Goal: Check status

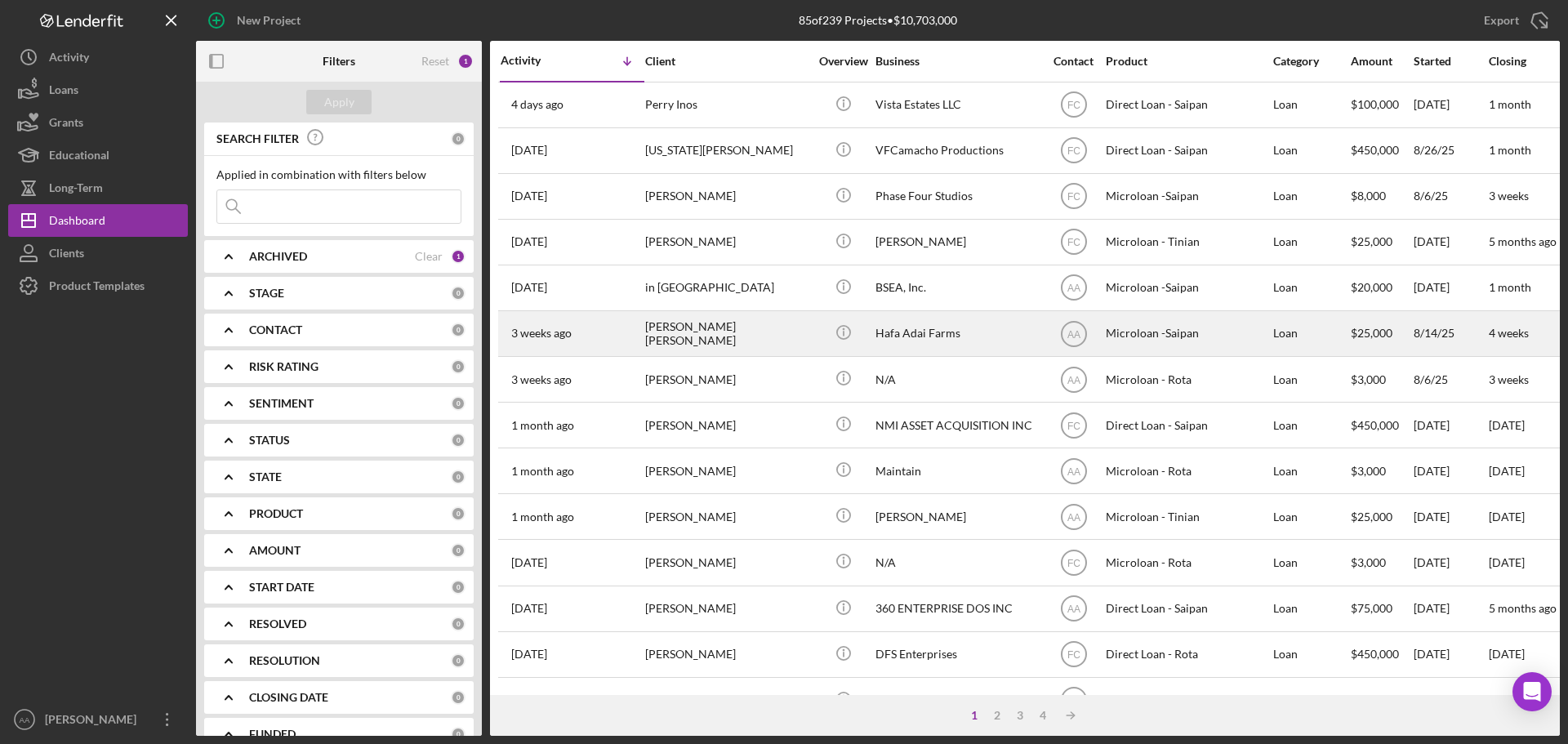
click at [614, 344] on div "[DATE] [PERSON_NAME] [PERSON_NAME]" at bounding box center [572, 333] width 143 height 43
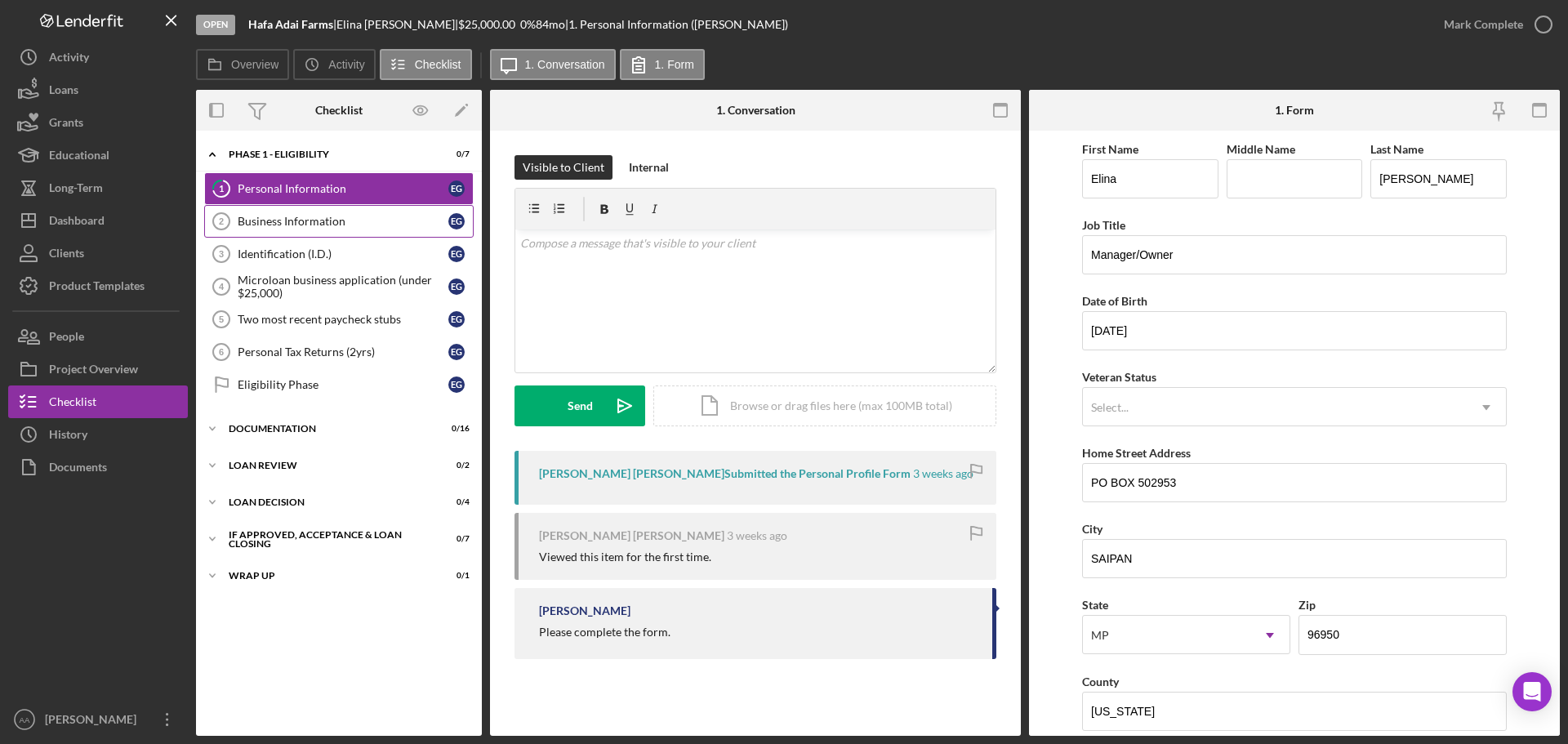
click at [253, 232] on link "Business Information 2 Business Information E G" at bounding box center [339, 221] width 269 height 33
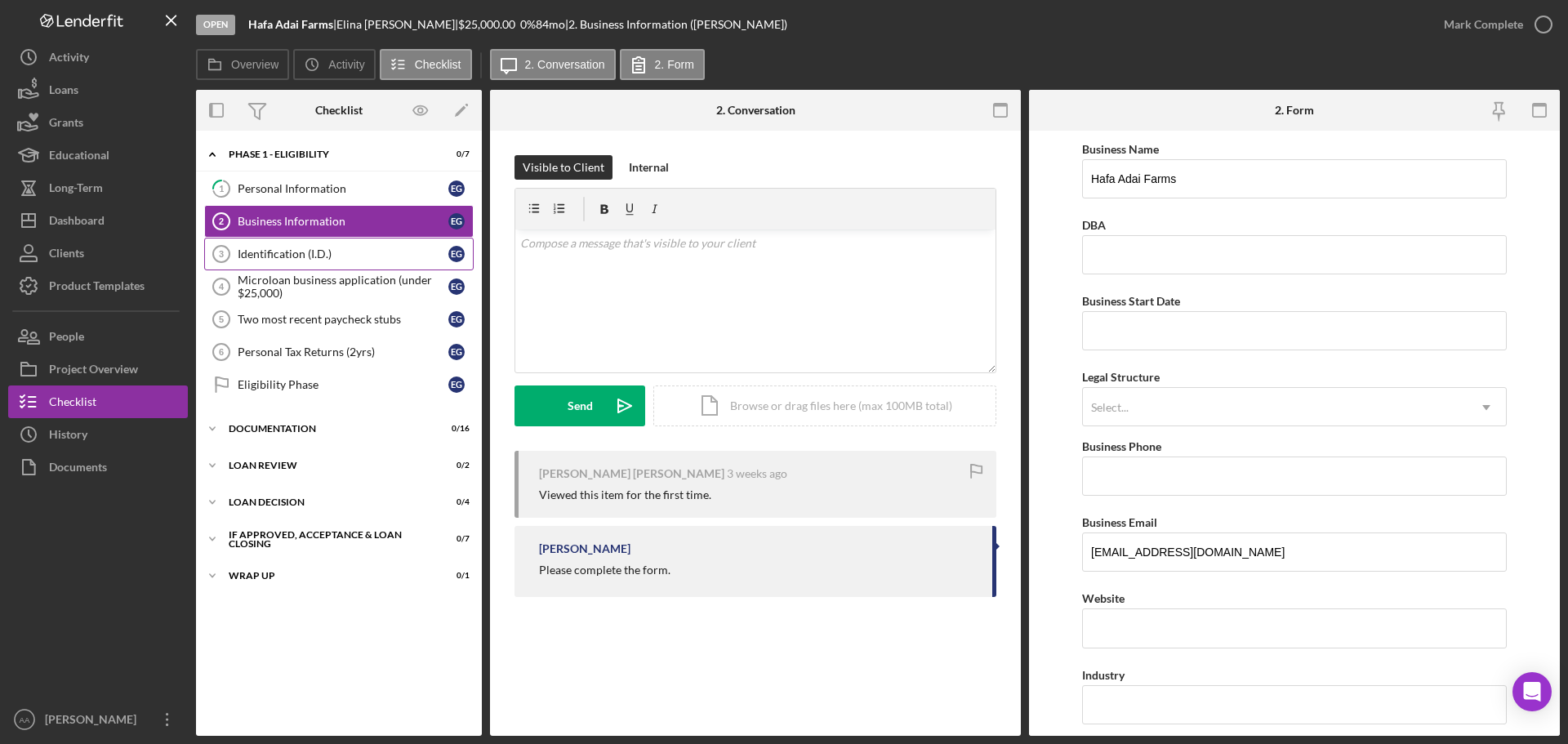
click at [267, 258] on div "Identification (I.D.)" at bounding box center [343, 253] width 211 height 13
